Goal: Check status: Check status

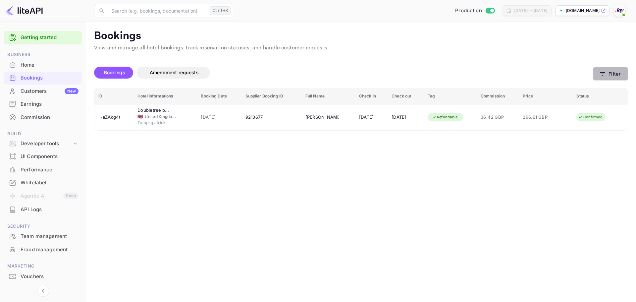
click at [596, 69] on button "Filter" at bounding box center [610, 74] width 35 height 14
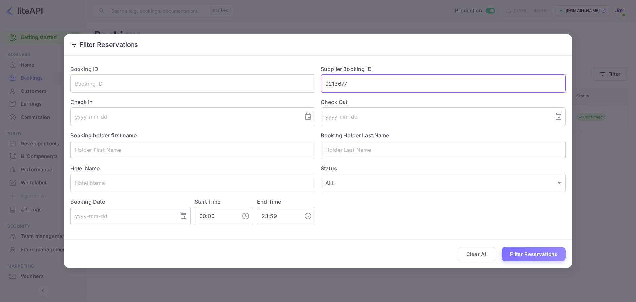
drag, startPoint x: 357, startPoint y: 82, endPoint x: 318, endPoint y: 79, distance: 38.5
click at [318, 79] on div "Supplier Booking ID 9213677 ​" at bounding box center [441, 76] width 251 height 33
paste input "42936098"
type input "42936098"
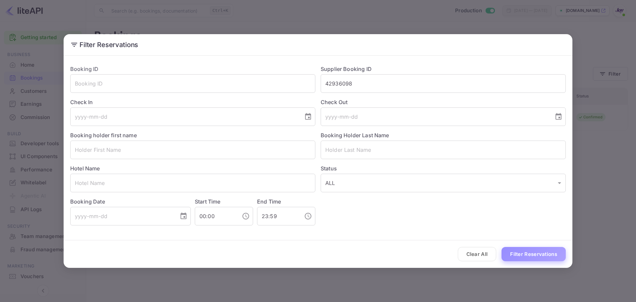
click at [529, 250] on button "Filter Reservations" at bounding box center [534, 254] width 64 height 14
click at [600, 144] on div "Filter Reservations Booking ID ​ Supplier Booking ID 42936098 ​ Check In ​ Chec…" at bounding box center [318, 151] width 636 height 302
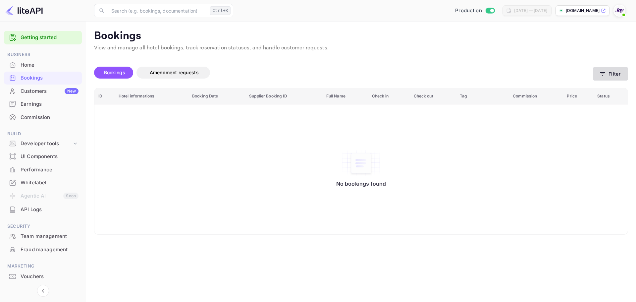
click at [598, 75] on button "Filter" at bounding box center [610, 74] width 35 height 14
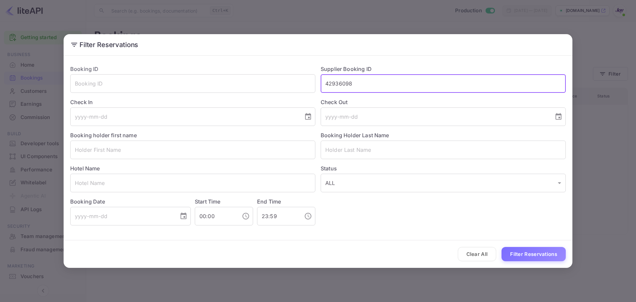
drag, startPoint x: 371, startPoint y: 88, endPoint x: 289, endPoint y: 65, distance: 84.6
click at [289, 65] on div "Booking ID ​ Supplier Booking ID 42936098 ​ Check In ​ Check Out ​ Booking hold…" at bounding box center [315, 143] width 501 height 166
paste input "8119553"
type input "8119553"
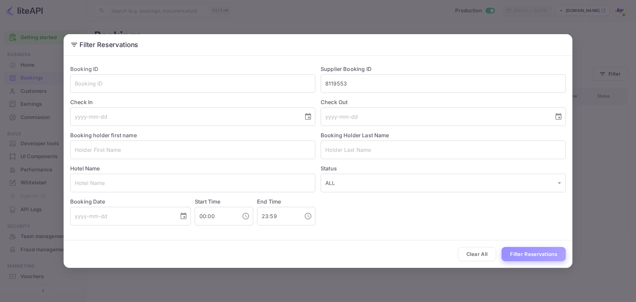
click at [532, 252] on button "Filter Reservations" at bounding box center [534, 254] width 64 height 14
click at [520, 255] on button "Filter Reservations" at bounding box center [534, 254] width 64 height 14
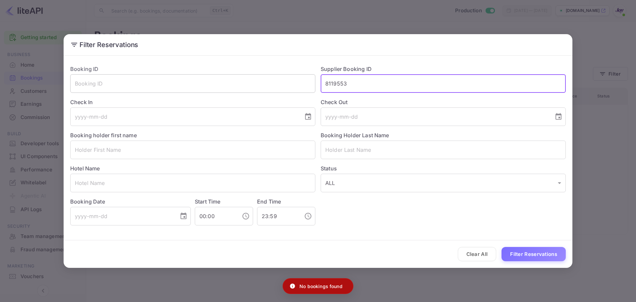
drag, startPoint x: 357, startPoint y: 85, endPoint x: 282, endPoint y: 83, distance: 74.9
click at [282, 83] on div "Booking ID ​ Supplier Booking ID 8119553 ​ Check In ​ Check Out ​ Booking holde…" at bounding box center [315, 143] width 501 height 166
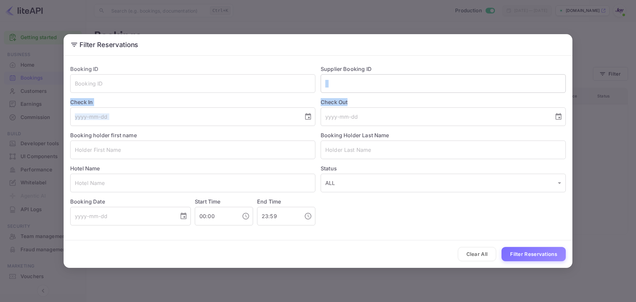
drag, startPoint x: 357, startPoint y: 93, endPoint x: 357, endPoint y: 88, distance: 4.6
click at [357, 90] on div "Booking ID ​ Supplier Booking ID ​ Check In ​ Check Out ​ Booking holder first …" at bounding box center [315, 143] width 501 height 166
click at [357, 86] on input "text" at bounding box center [443, 83] width 245 height 19
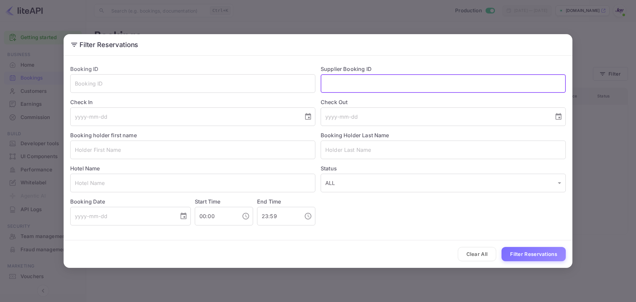
paste input "8119553"
type input "8119553"
click at [523, 251] on button "Filter Reservations" at bounding box center [534, 254] width 64 height 14
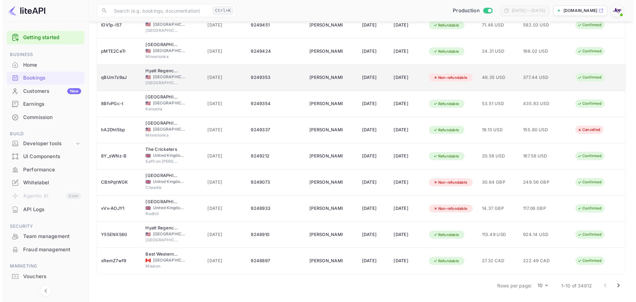
scroll to position [26, 0]
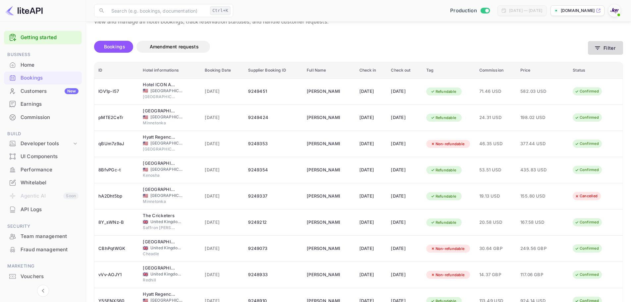
click at [605, 50] on button "Filter" at bounding box center [605, 48] width 35 height 14
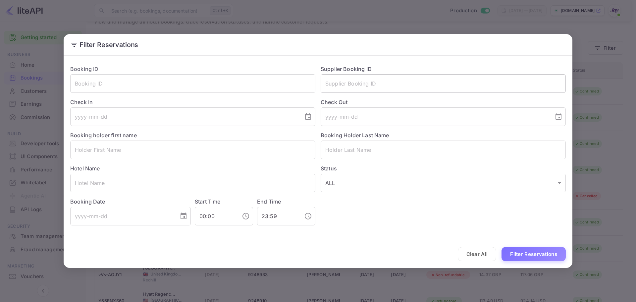
click at [375, 83] on input "text" at bounding box center [443, 83] width 245 height 19
paste input "8119553"
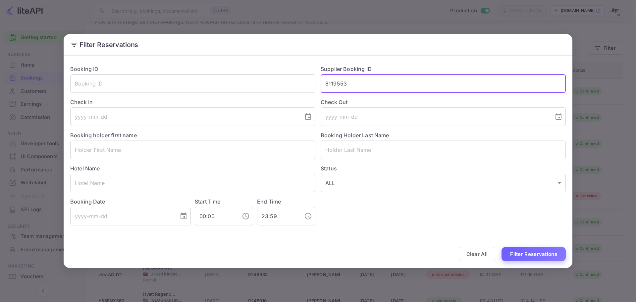
type input "8119553"
click at [537, 255] on button "Filter Reservations" at bounding box center [534, 254] width 64 height 14
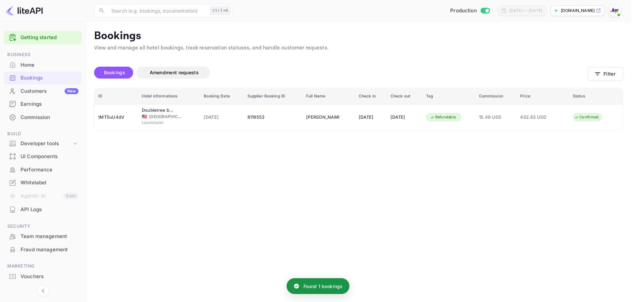
scroll to position [0, 0]
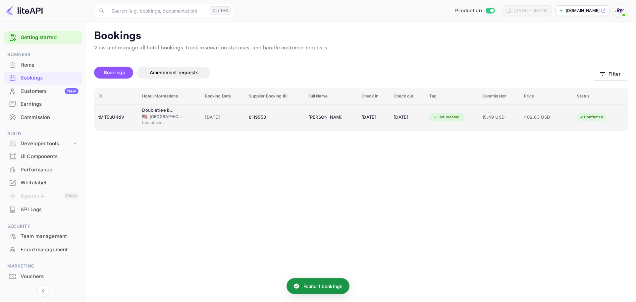
click at [128, 116] on div "tMT5uU4dV" at bounding box center [116, 117] width 36 height 11
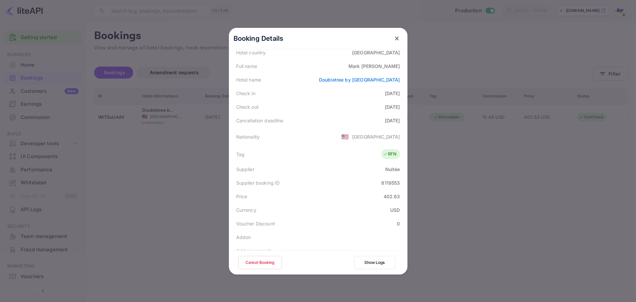
scroll to position [147, 0]
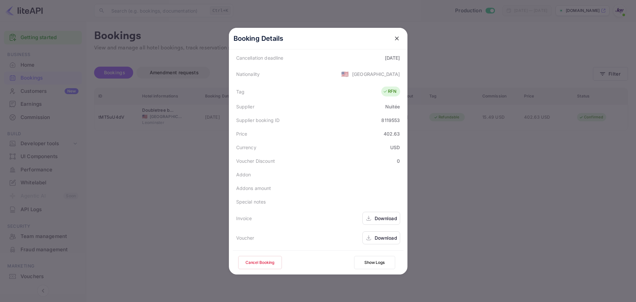
click at [370, 241] on div "Download" at bounding box center [382, 237] width 38 height 13
click at [394, 43] on button "close" at bounding box center [397, 38] width 12 height 12
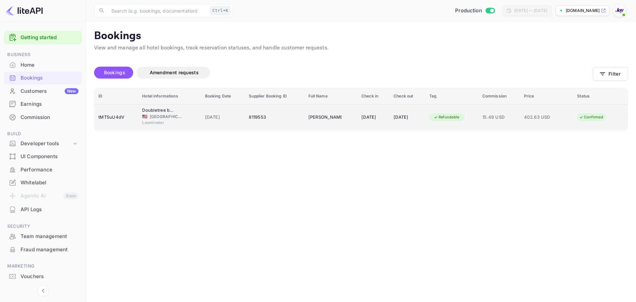
click at [339, 123] on td "[PERSON_NAME]" at bounding box center [331, 117] width 53 height 26
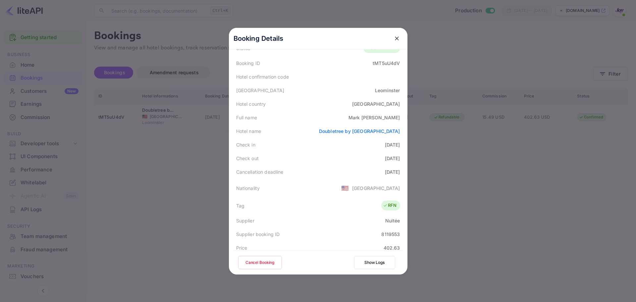
scroll to position [0, 0]
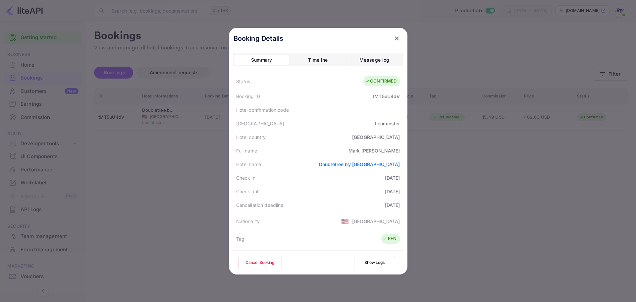
click at [206, 174] on div at bounding box center [318, 151] width 636 height 302
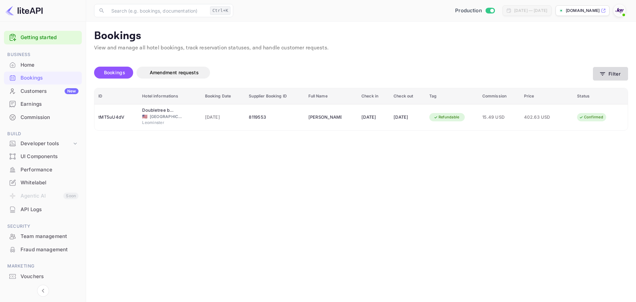
click at [606, 73] on icon "button" at bounding box center [603, 74] width 7 height 7
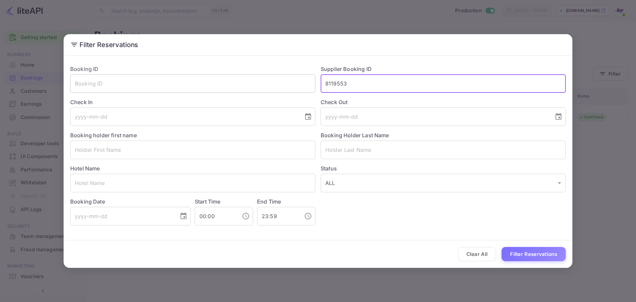
drag, startPoint x: 362, startPoint y: 81, endPoint x: 312, endPoint y: 86, distance: 50.3
click at [312, 86] on div "Booking ID ​ Supplier Booking ID 8119553 ​ Check In ​ Check Out ​ Booking holde…" at bounding box center [315, 143] width 501 height 166
click at [164, 80] on input "text" at bounding box center [192, 83] width 245 height 19
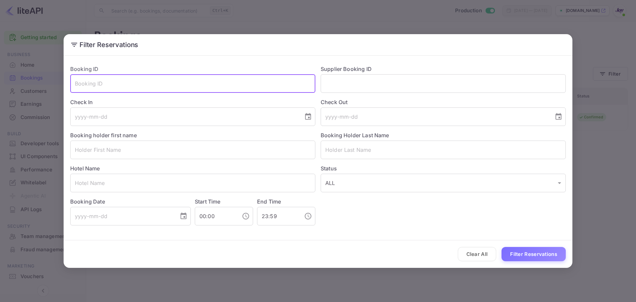
click at [314, 85] on input "text" at bounding box center [192, 83] width 245 height 19
click at [343, 87] on input "text" at bounding box center [443, 83] width 245 height 19
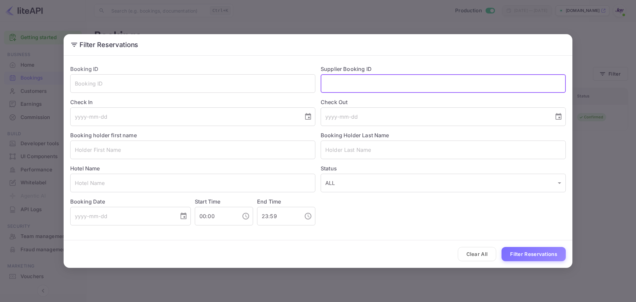
paste input "a6a27578dc"
type input "a6a27578dc"
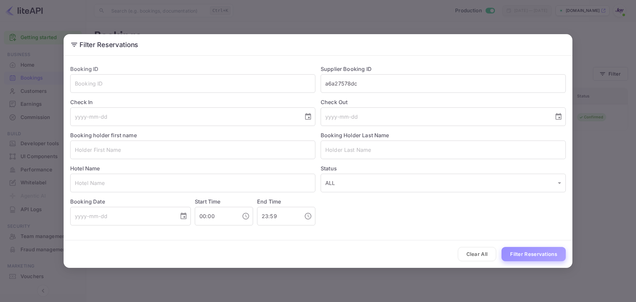
click at [532, 253] on button "Filter Reservations" at bounding box center [534, 254] width 64 height 14
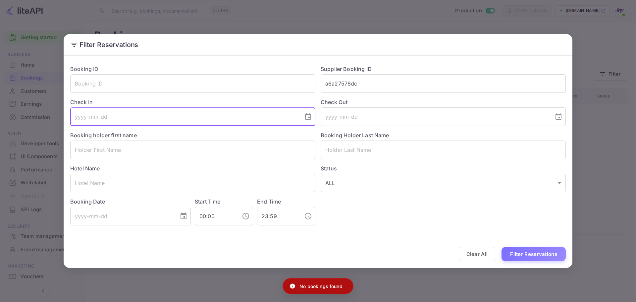
click at [143, 122] on input "tel" at bounding box center [184, 116] width 229 height 19
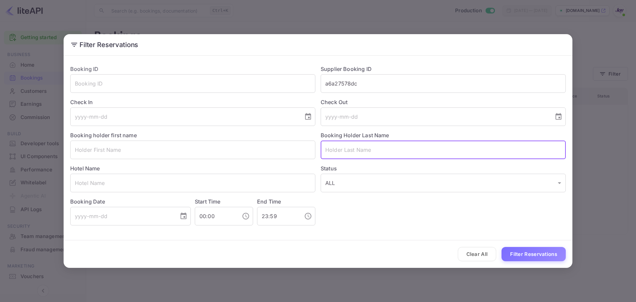
click at [342, 152] on input "text" at bounding box center [443, 150] width 245 height 19
